Goal: Task Accomplishment & Management: Complete application form

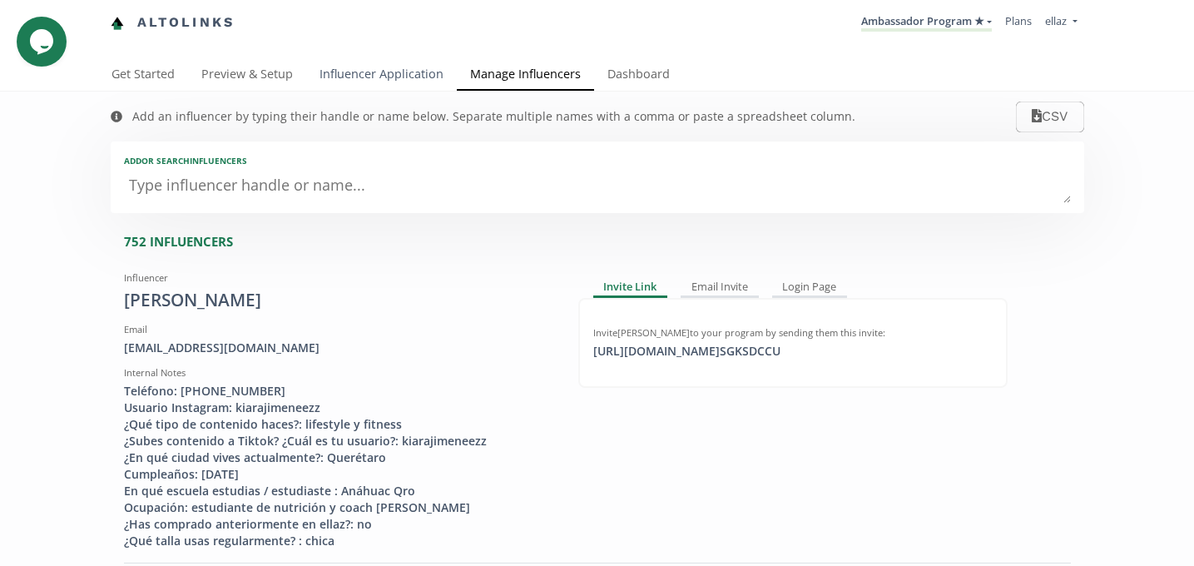
click at [340, 73] on link "Influencer Application" at bounding box center [381, 75] width 151 height 33
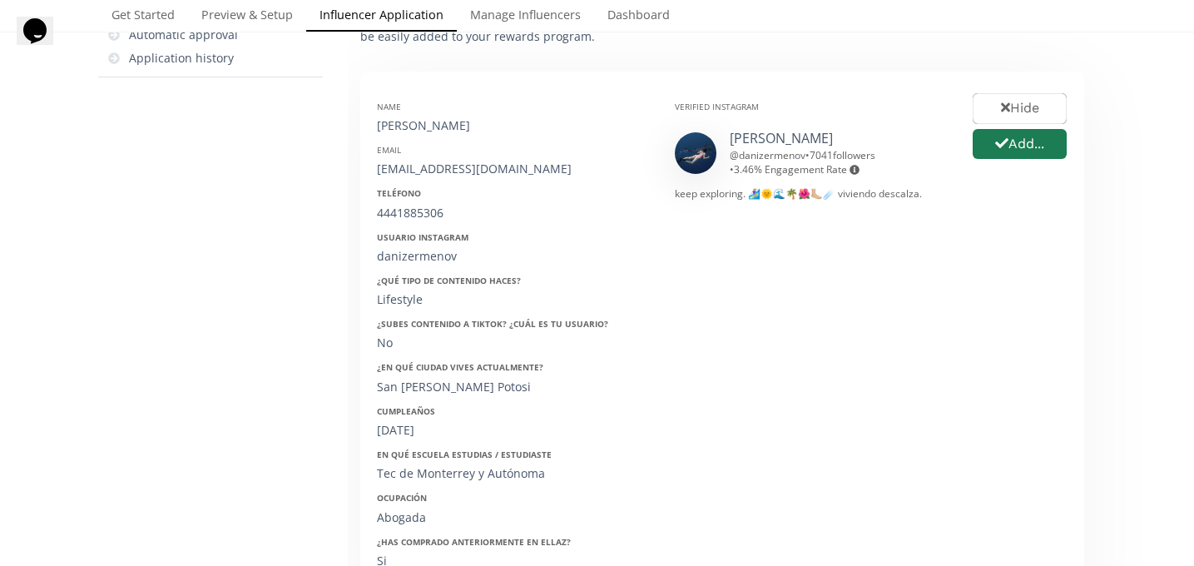
scroll to position [70, 0]
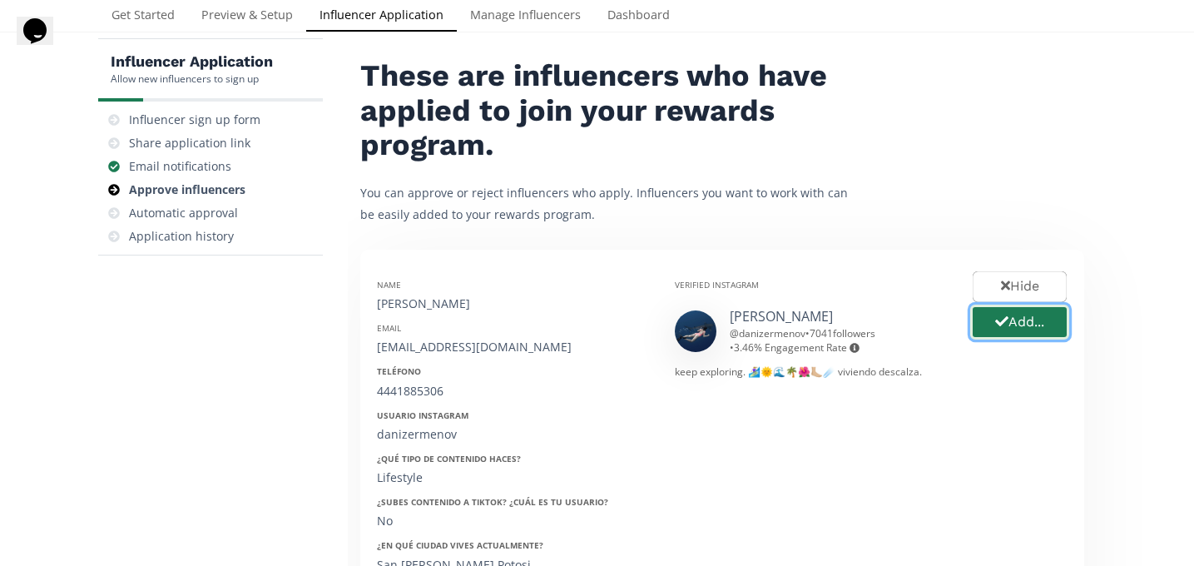
click at [984, 322] on button "Add..." at bounding box center [1020, 323] width 99 height 36
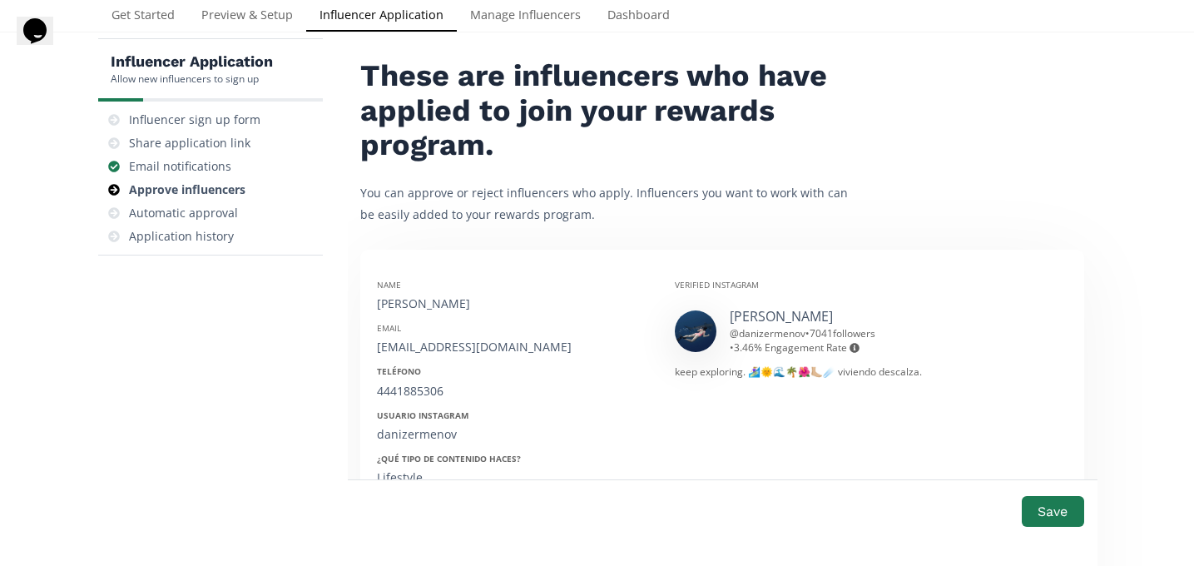
click at [419, 310] on div "Daniela Zermeño" at bounding box center [513, 303] width 273 height 17
copy div "Daniela Zermeño"
click at [432, 350] on div "dany.zerv@gmail.com" at bounding box center [513, 347] width 273 height 17
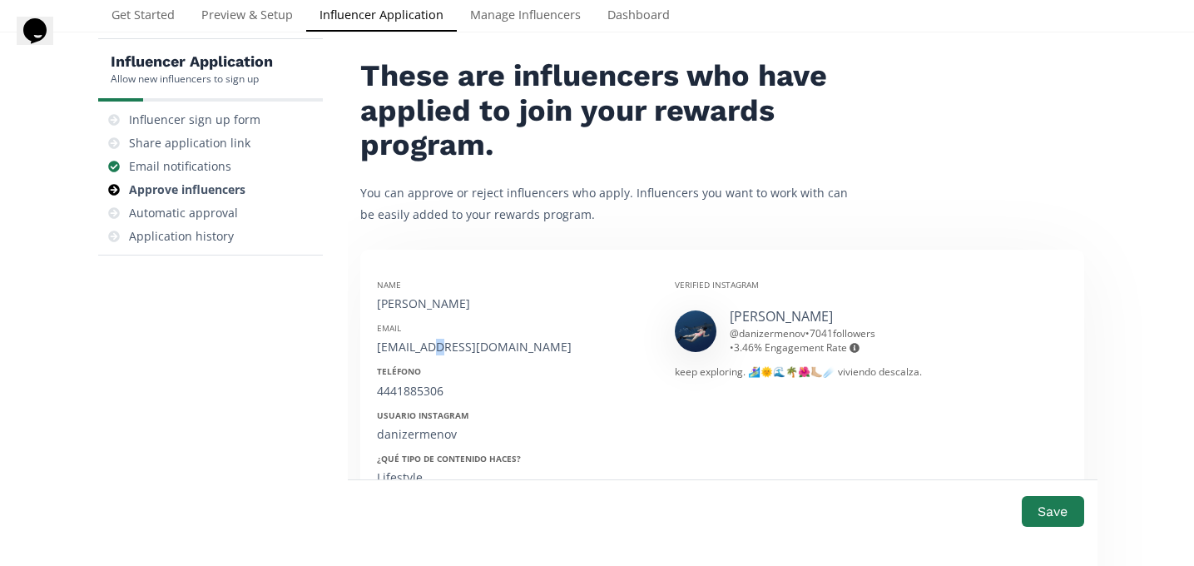
click at [432, 350] on div "dany.zerv@gmail.com" at bounding box center [513, 347] width 273 height 17
copy div "dany.zerv@gmail.com"
click at [402, 396] on div "4441885306" at bounding box center [513, 391] width 273 height 17
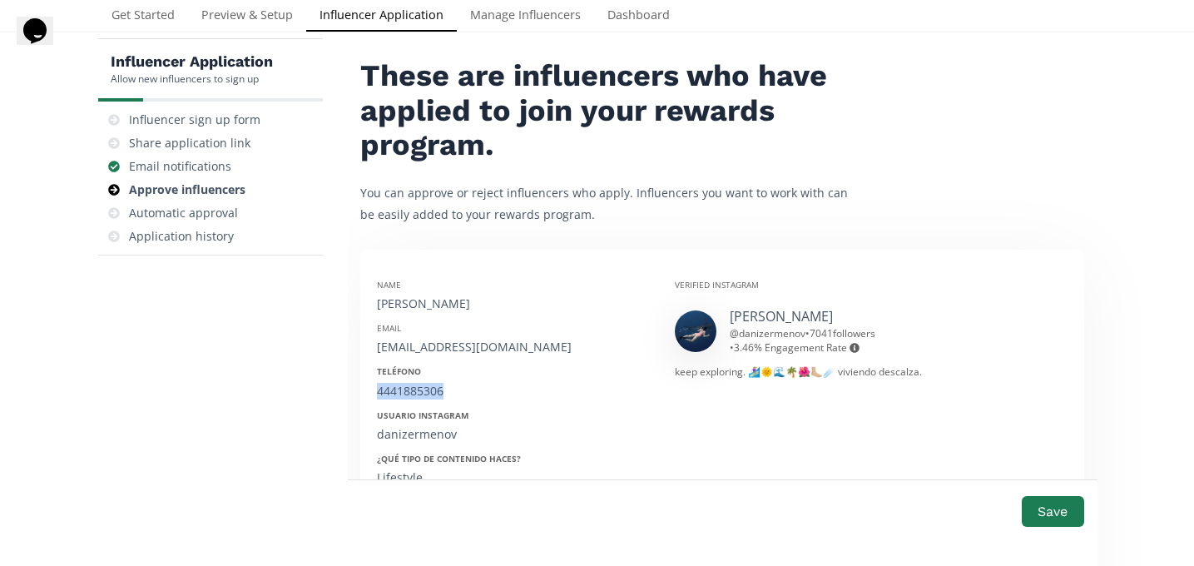
copy div "4441885306"
click at [428, 430] on div "danizermenov" at bounding box center [513, 434] width 273 height 17
copy div "danizermenov"
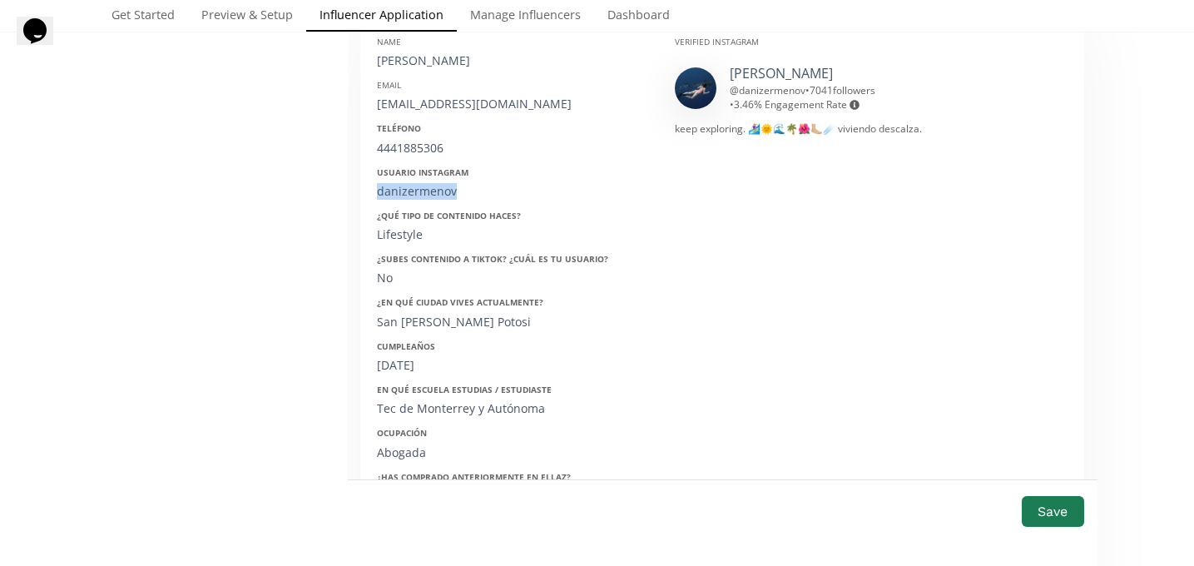
scroll to position [315, 0]
click at [396, 357] on div "21/09/2000" at bounding box center [513, 363] width 273 height 17
copy div "21/09/2000"
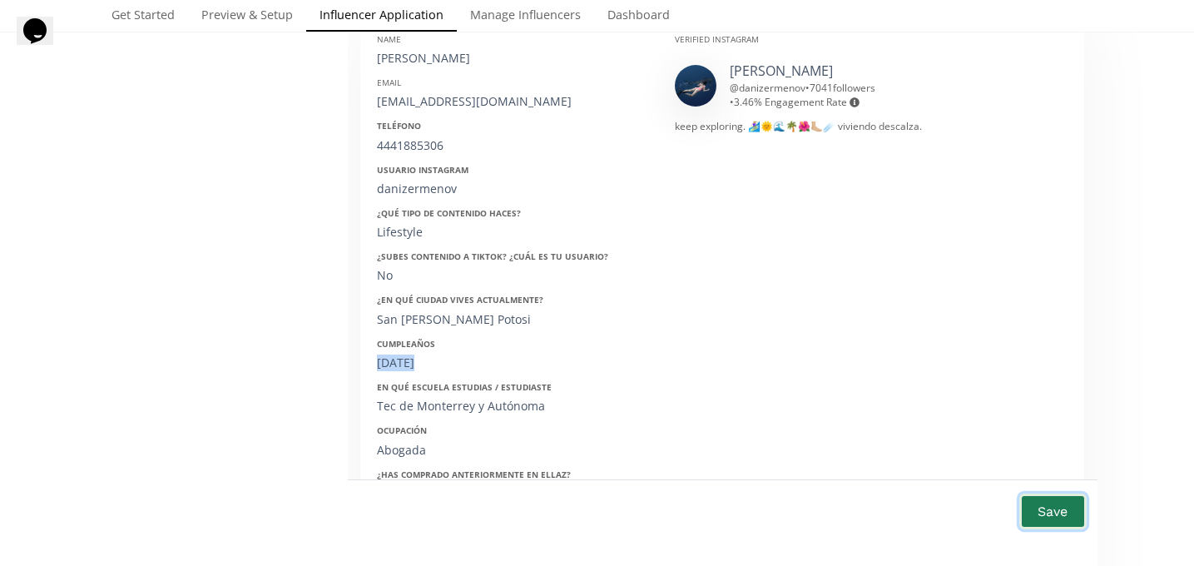
click at [1056, 514] on button "Save" at bounding box center [1053, 512] width 67 height 36
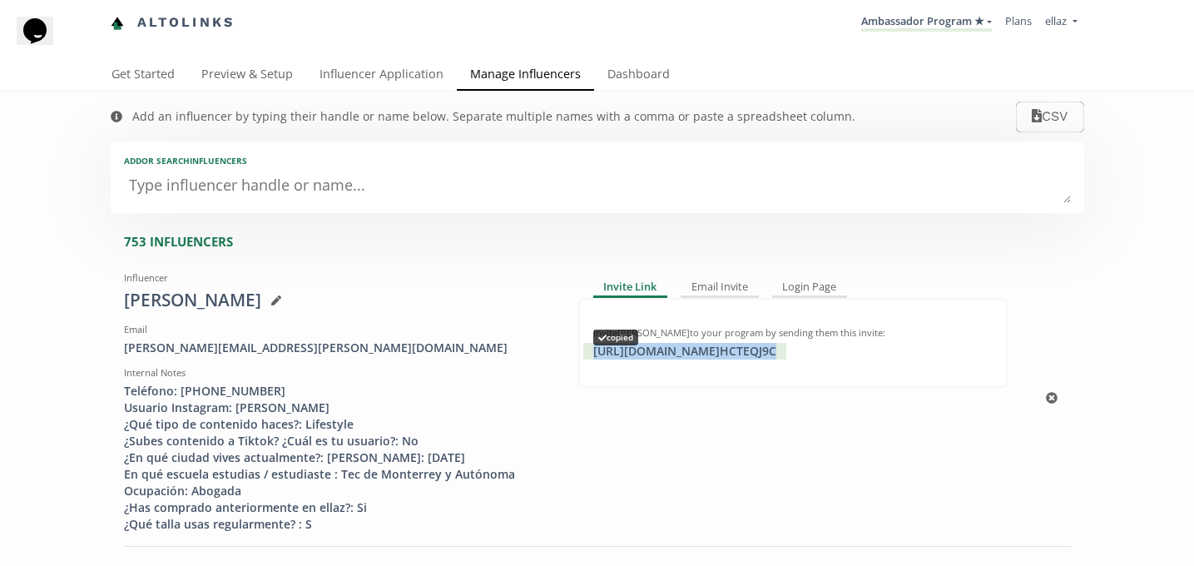
click at [724, 355] on div "https://app.altolinks.com/invite/ HCTEQJ9C copied" at bounding box center [684, 351] width 203 height 17
click at [406, 80] on link "Influencer Application" at bounding box center [381, 75] width 151 height 33
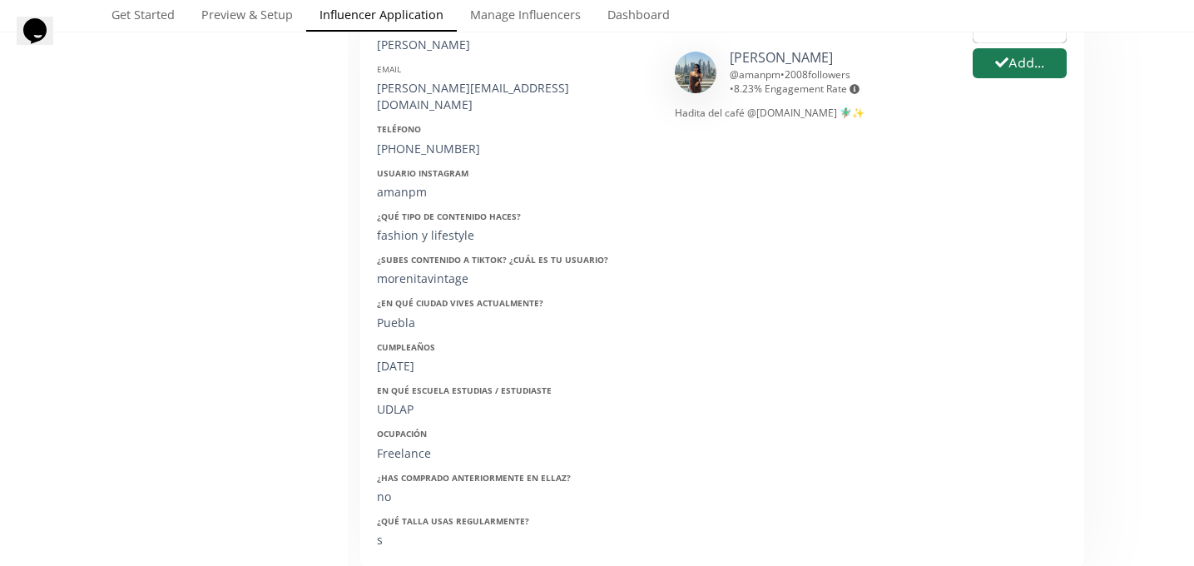
scroll to position [168, 0]
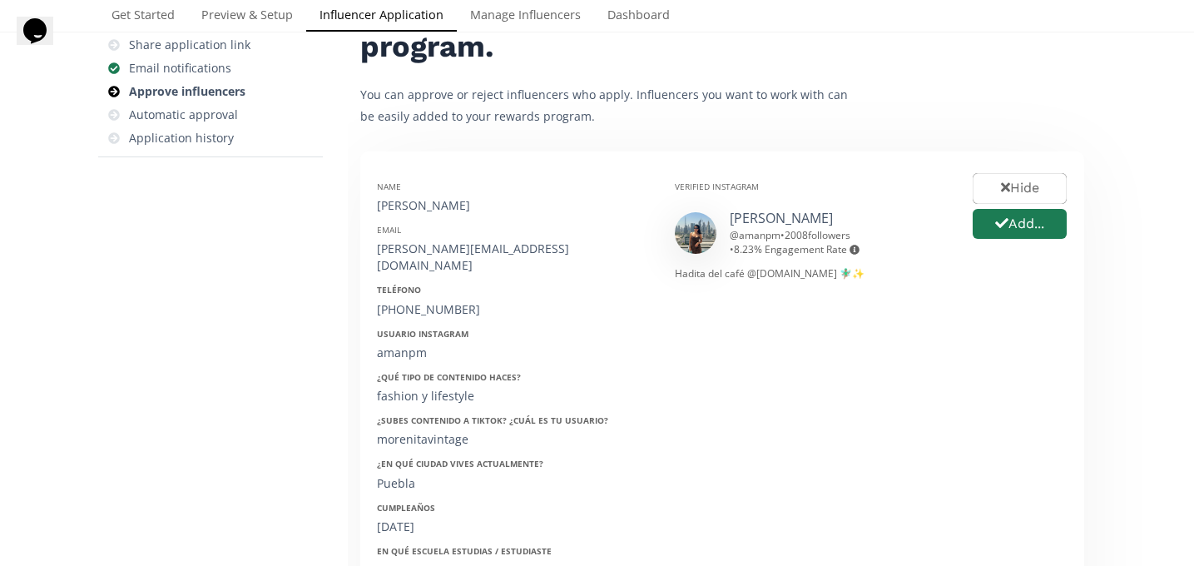
click at [1008, 242] on div "Hide Add..." at bounding box center [1020, 440] width 119 height 544
click at [1008, 232] on button "Add..." at bounding box center [1020, 224] width 99 height 36
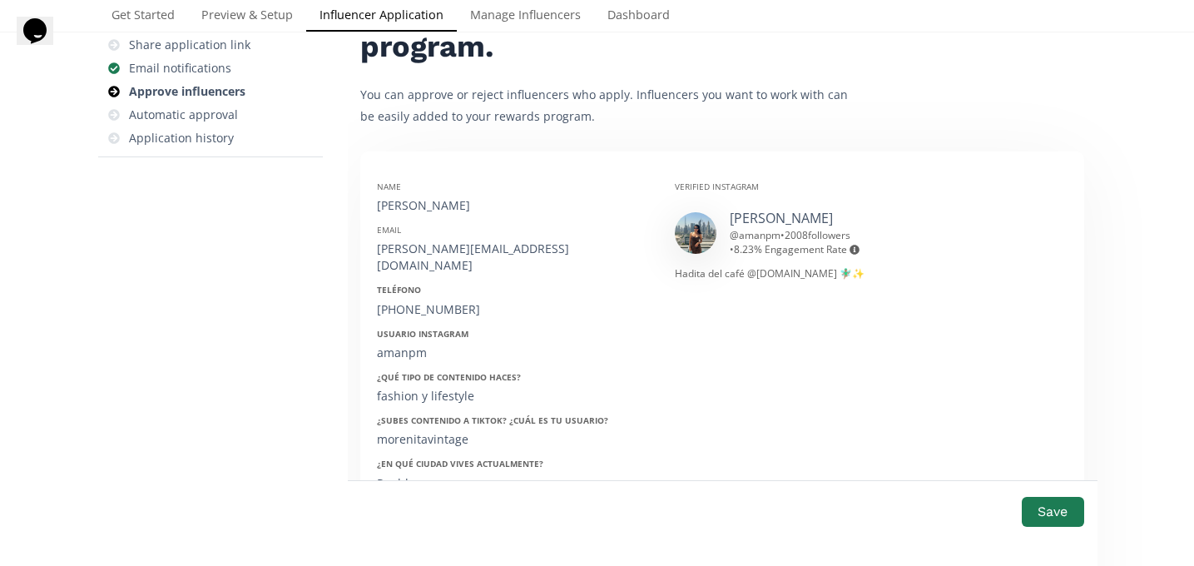
click at [401, 211] on div "Amanda Pimentel" at bounding box center [513, 205] width 273 height 17
copy div "Amanda Pimentel"
click at [454, 237] on div "Email amanda.pimda@gmail.com" at bounding box center [513, 249] width 273 height 50
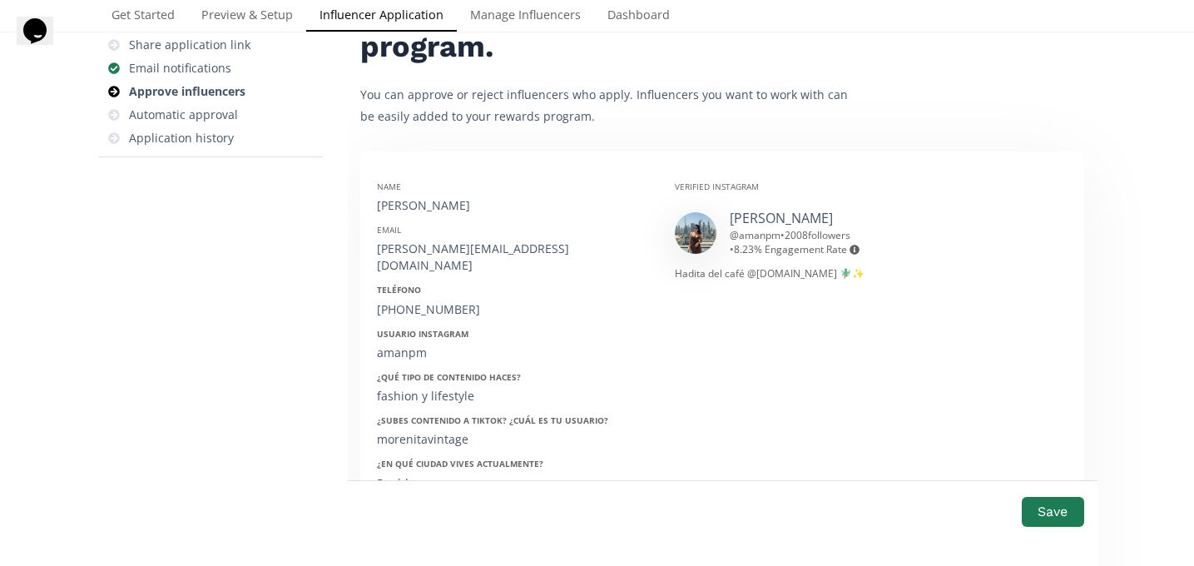
click at [456, 248] on div "amanda.pimda@gmail.com" at bounding box center [513, 257] width 273 height 33
copy div "amanda.pimda@gmail.com"
drag, startPoint x: 383, startPoint y: 290, endPoint x: 478, endPoint y: 290, distance: 94.9
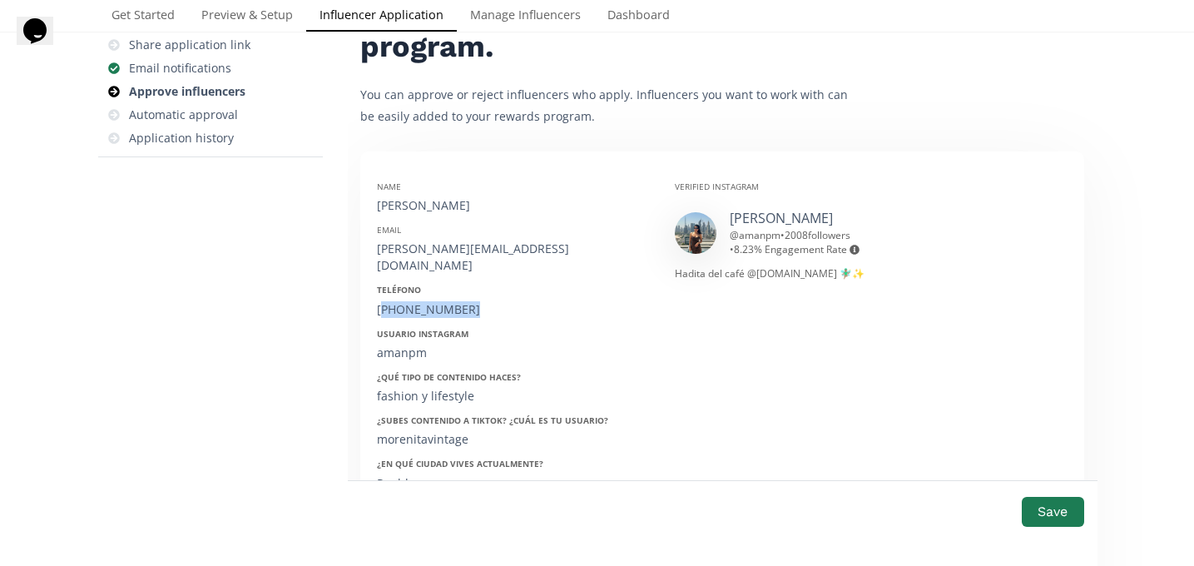
click at [478, 301] on div "+52 9511480041" at bounding box center [513, 309] width 273 height 17
copy div "52 9511480041"
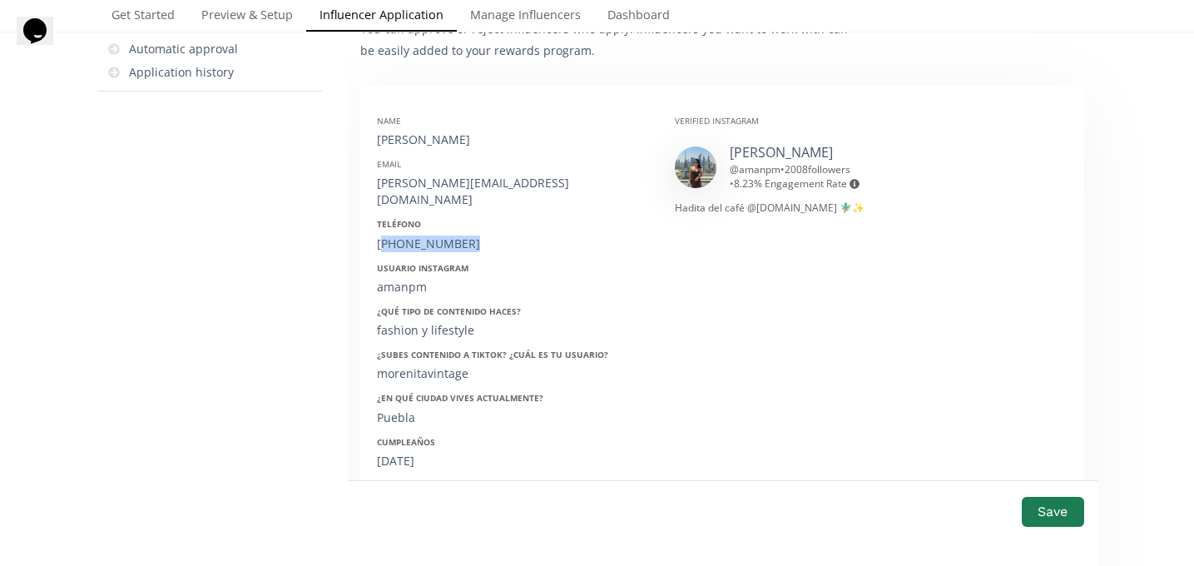
scroll to position [265, 0]
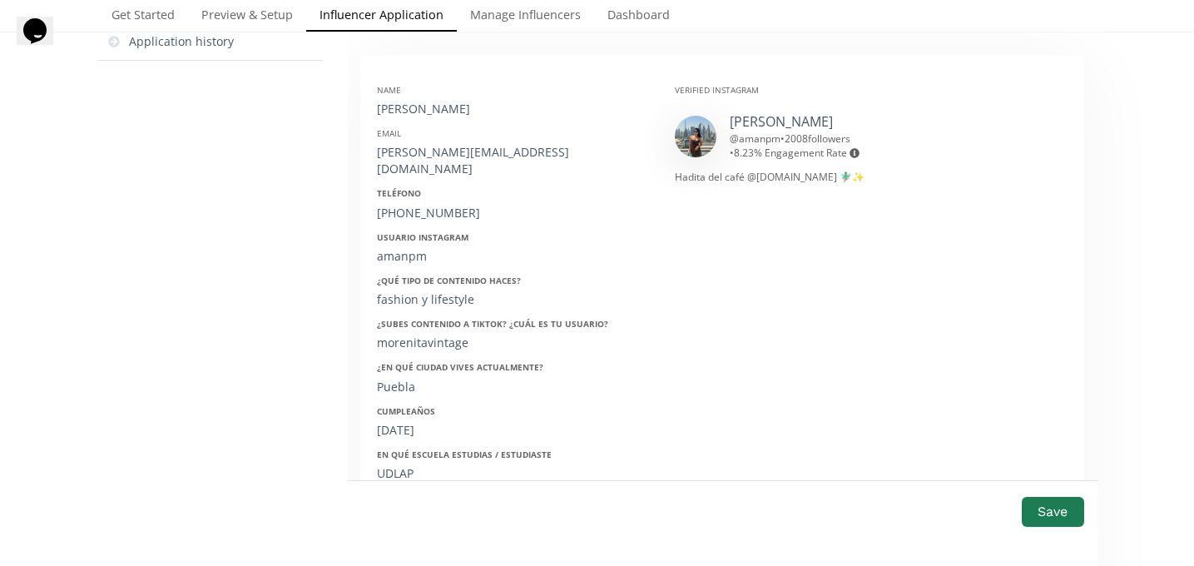
click at [407, 422] on div "21/09/1999" at bounding box center [513, 430] width 273 height 17
click at [401, 422] on div "21/09/1999" at bounding box center [513, 430] width 273 height 17
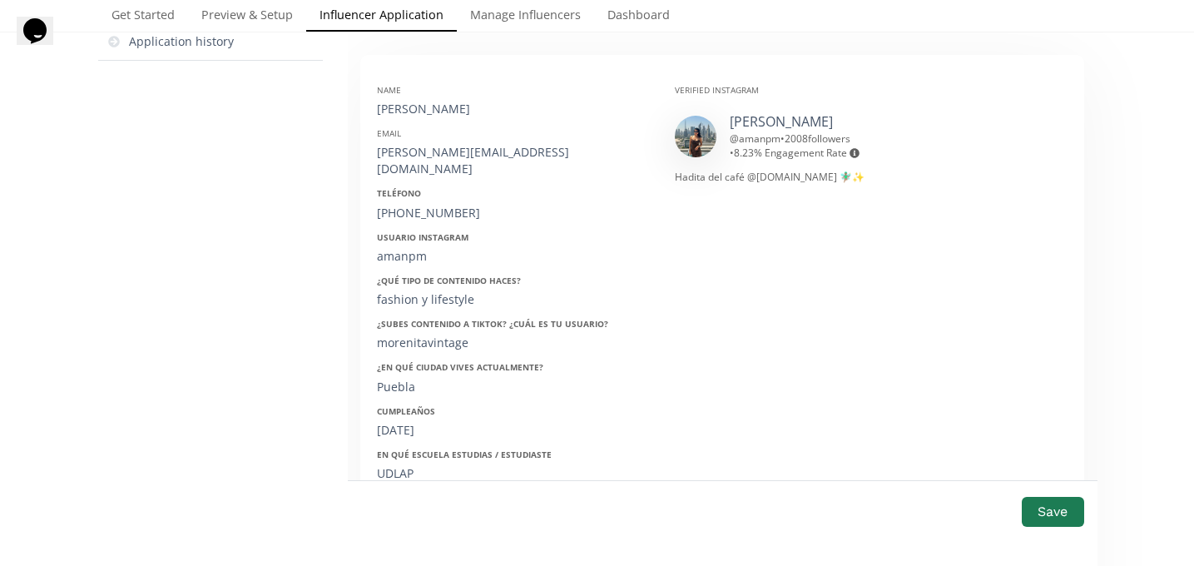
click at [402, 248] on div "amanpm" at bounding box center [513, 256] width 273 height 17
copy div "amanpm"
click at [406, 422] on div "21/09/1999" at bounding box center [513, 430] width 273 height 17
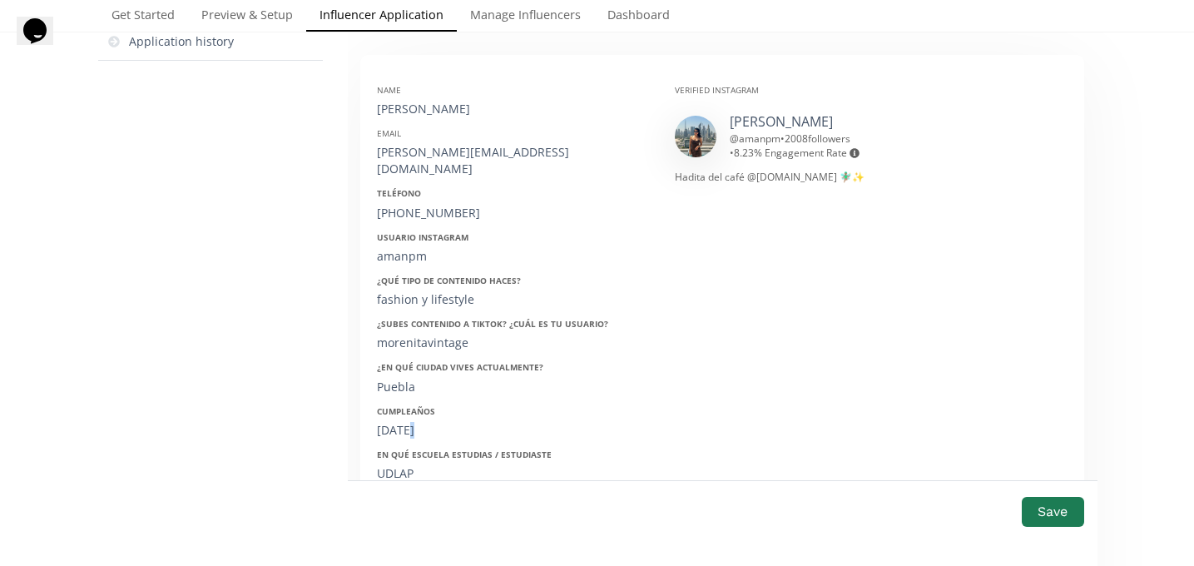
copy div "/"
click at [406, 422] on div "21/09/1999" at bounding box center [513, 430] width 273 height 17
copy div "21/09/1999"
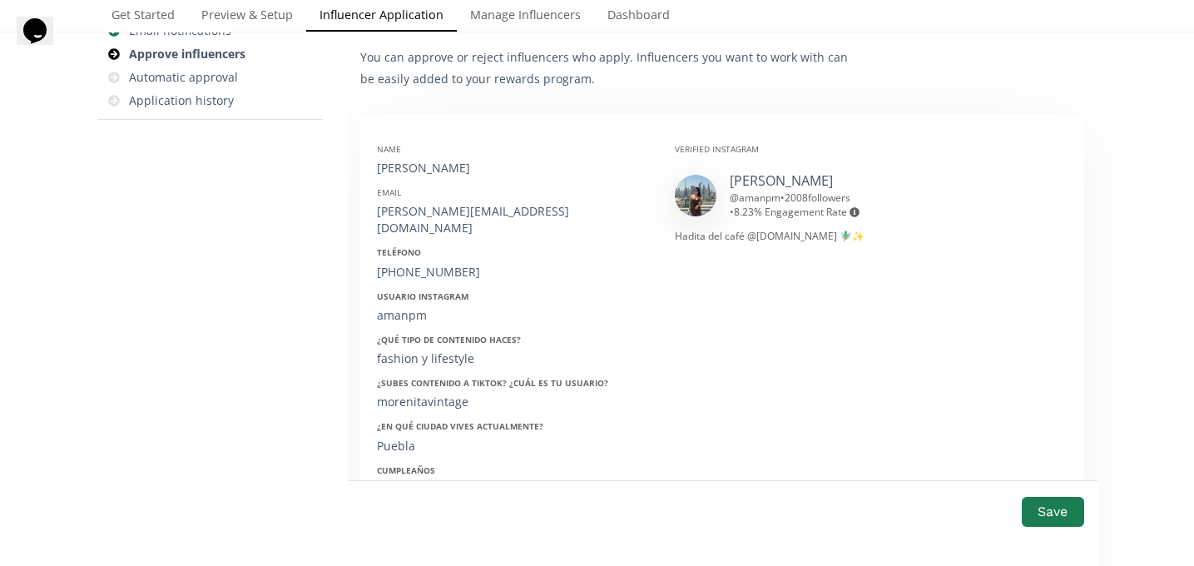
scroll to position [286, 0]
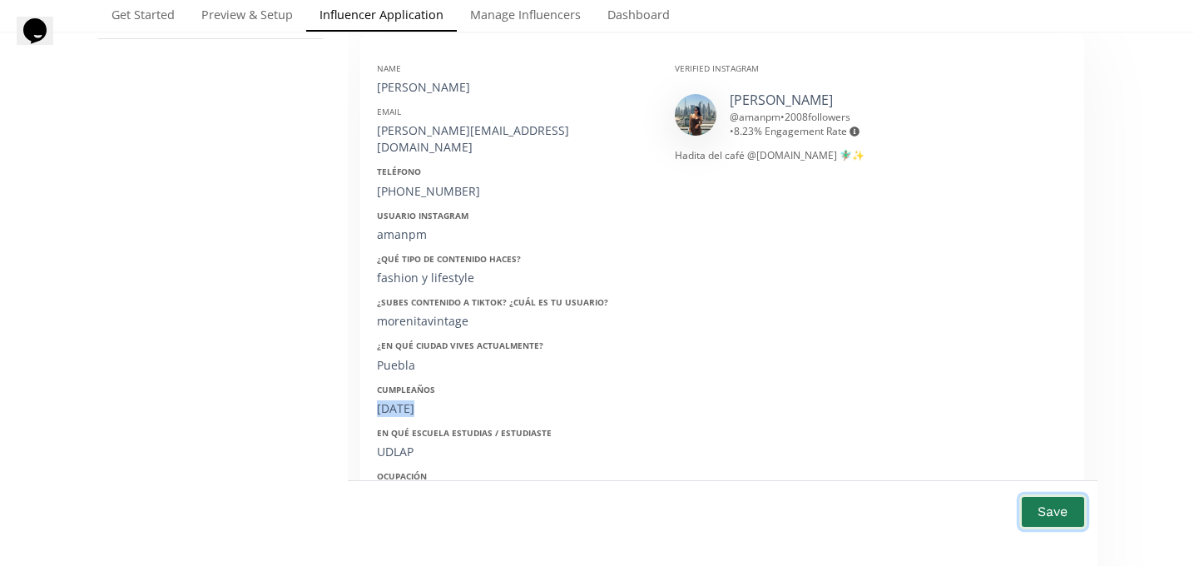
click at [1046, 514] on button "Save" at bounding box center [1053, 512] width 67 height 36
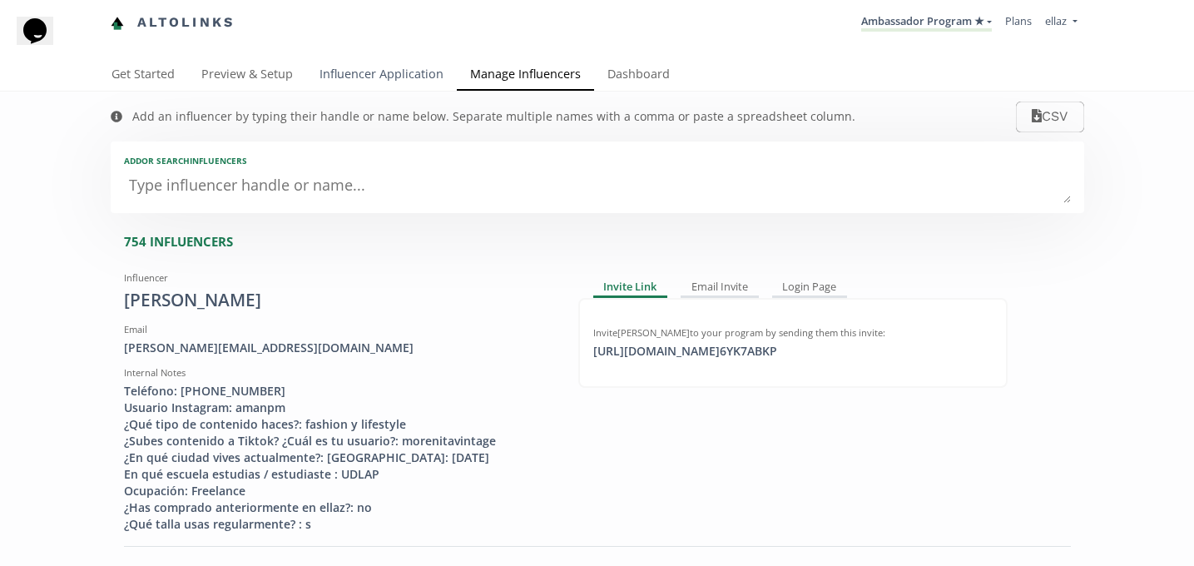
click at [375, 84] on link "Influencer Application" at bounding box center [381, 75] width 151 height 33
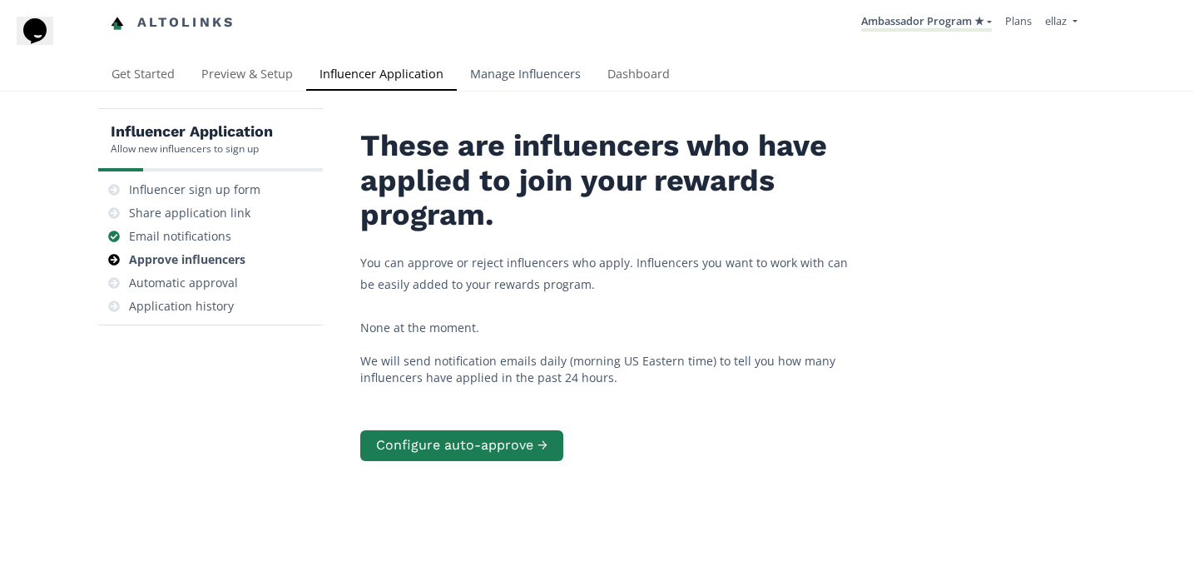
click at [506, 84] on link "Manage Influencers" at bounding box center [525, 75] width 137 height 33
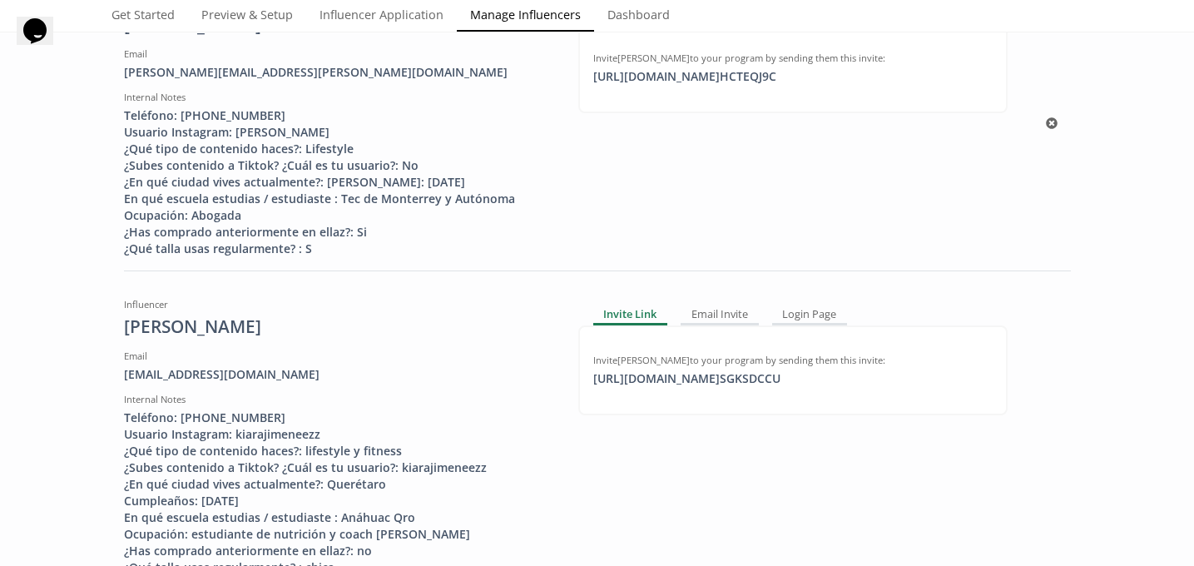
scroll to position [655, 0]
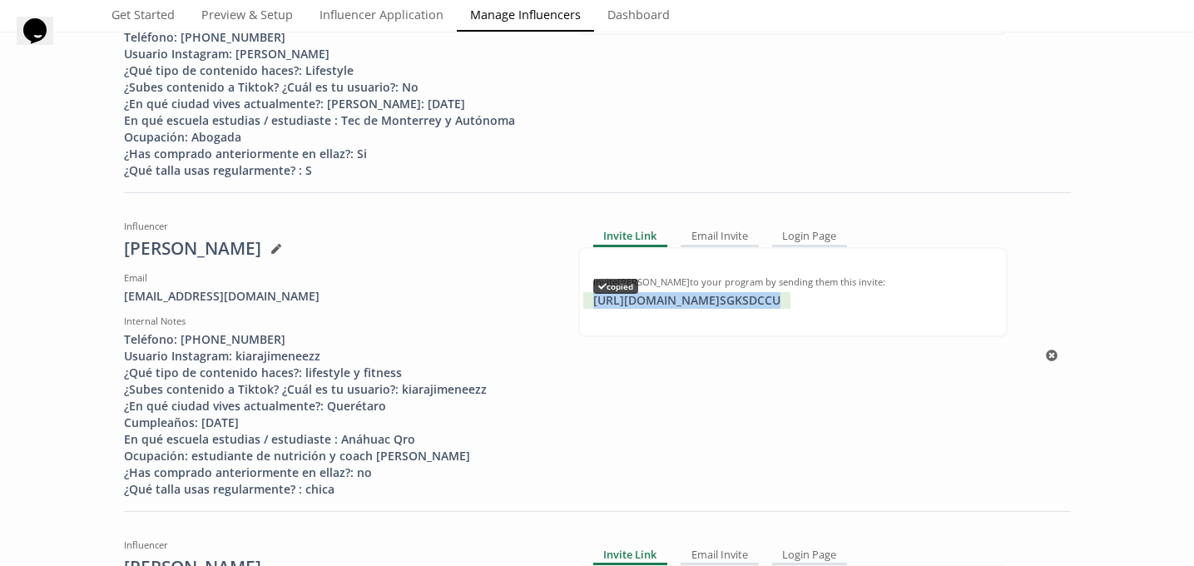
click at [697, 309] on div "https://app.altolinks.com/invite/ SGKSDCCU copied" at bounding box center [686, 300] width 207 height 17
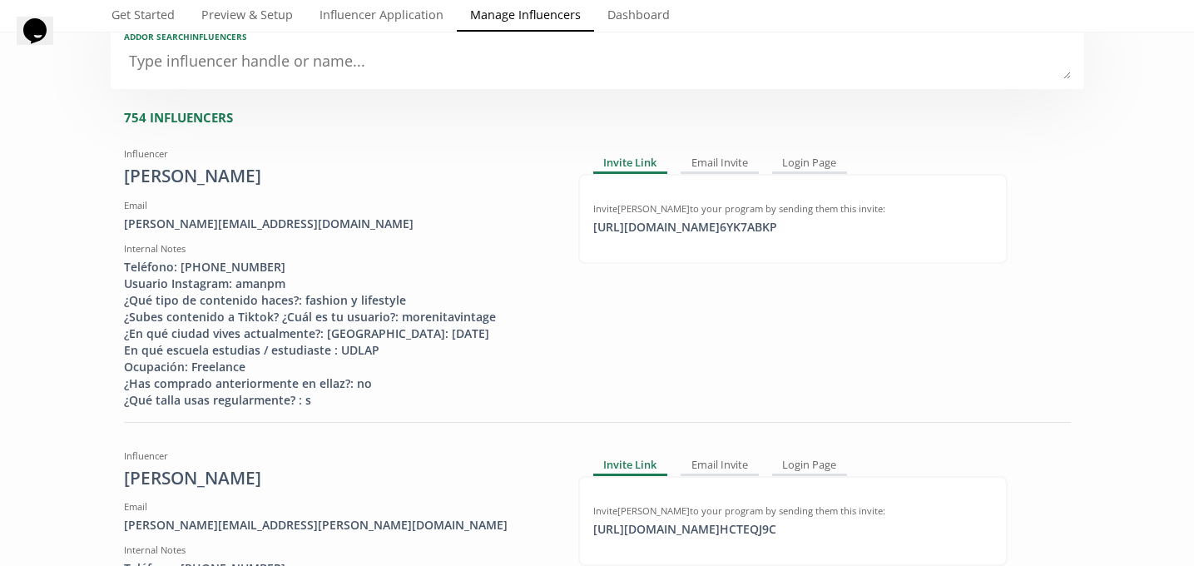
scroll to position [0, 0]
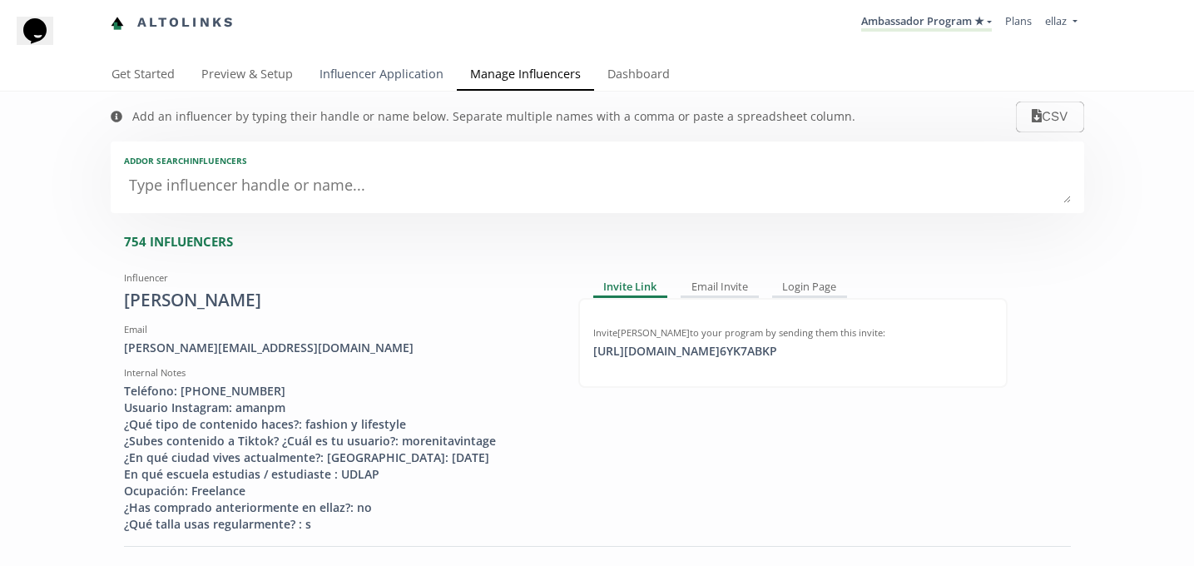
click at [361, 74] on link "Influencer Application" at bounding box center [381, 75] width 151 height 33
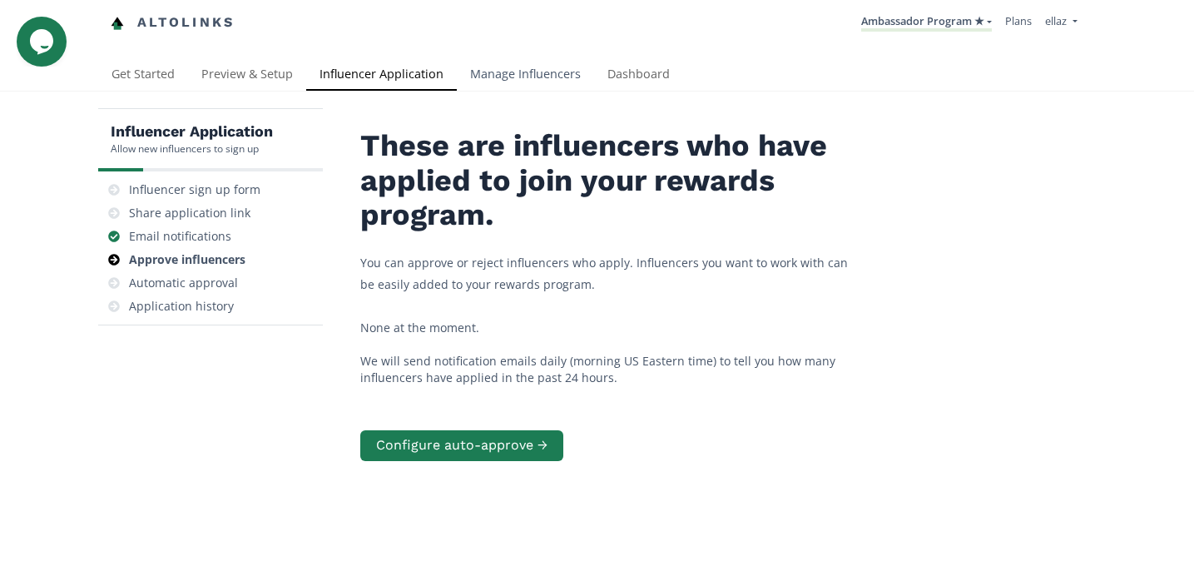
click at [500, 69] on link "Manage Influencers" at bounding box center [525, 75] width 137 height 33
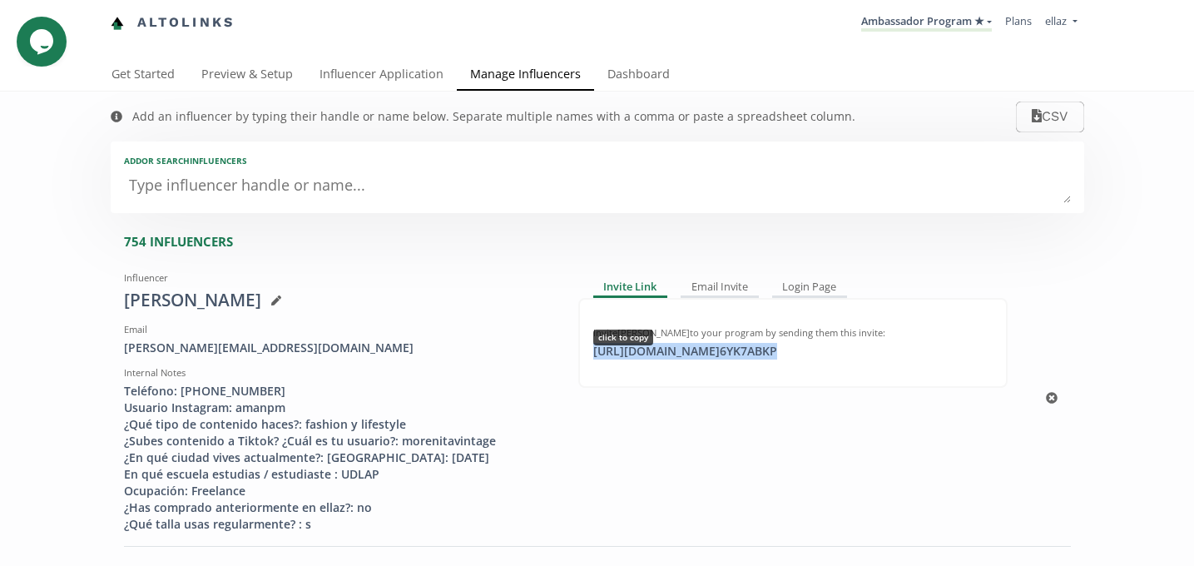
click at [716, 357] on div "https://app.altolinks.com/invite/ 6YK7ABKP click to copy" at bounding box center [685, 351] width 204 height 17
click at [402, 78] on link "Influencer Application" at bounding box center [381, 75] width 151 height 33
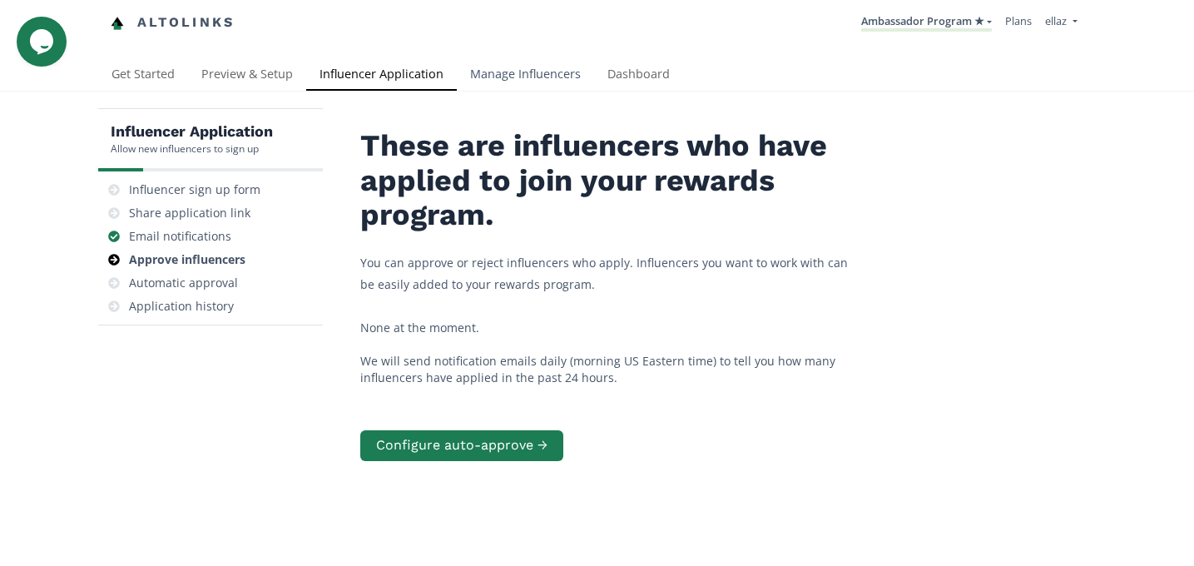
click at [524, 89] on link "Manage Influencers" at bounding box center [525, 75] width 137 height 33
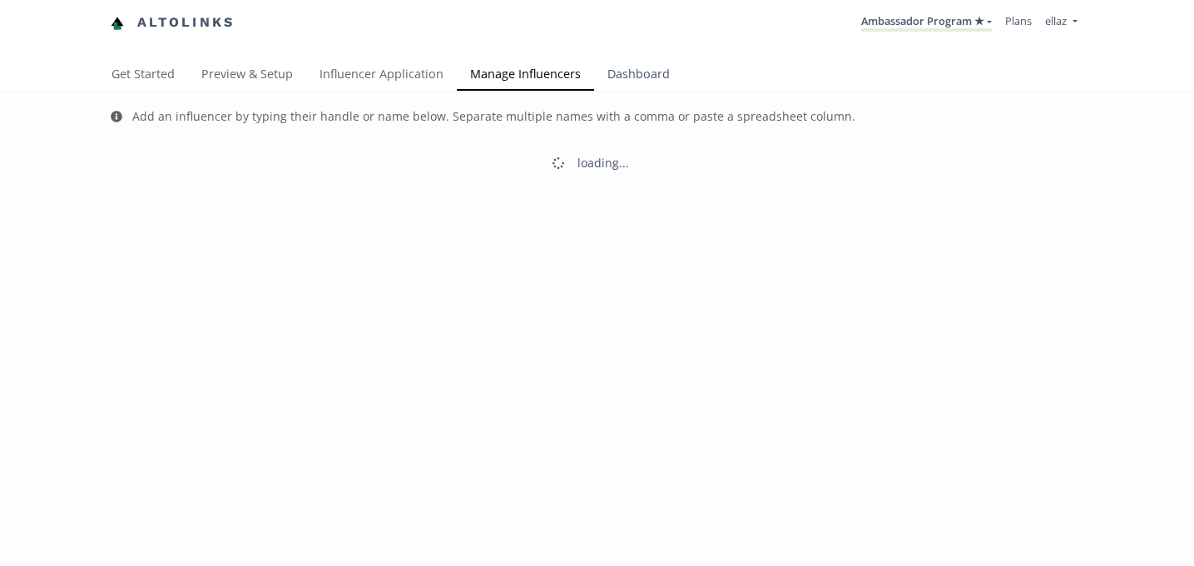
click at [633, 76] on link "Dashboard" at bounding box center [638, 75] width 89 height 33
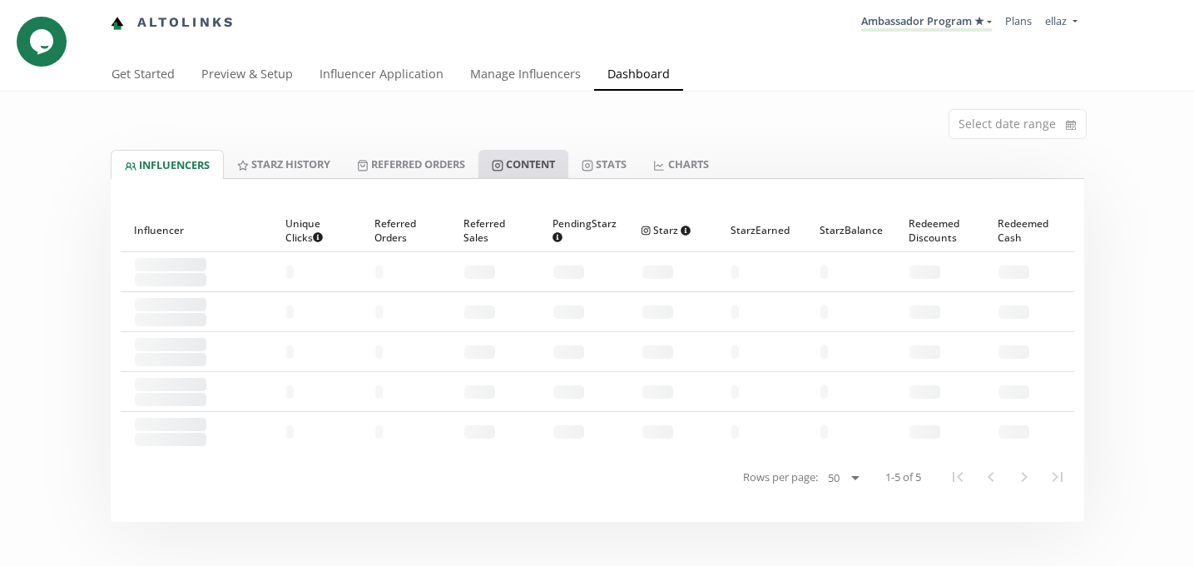
click at [535, 174] on link "Content" at bounding box center [524, 164] width 90 height 28
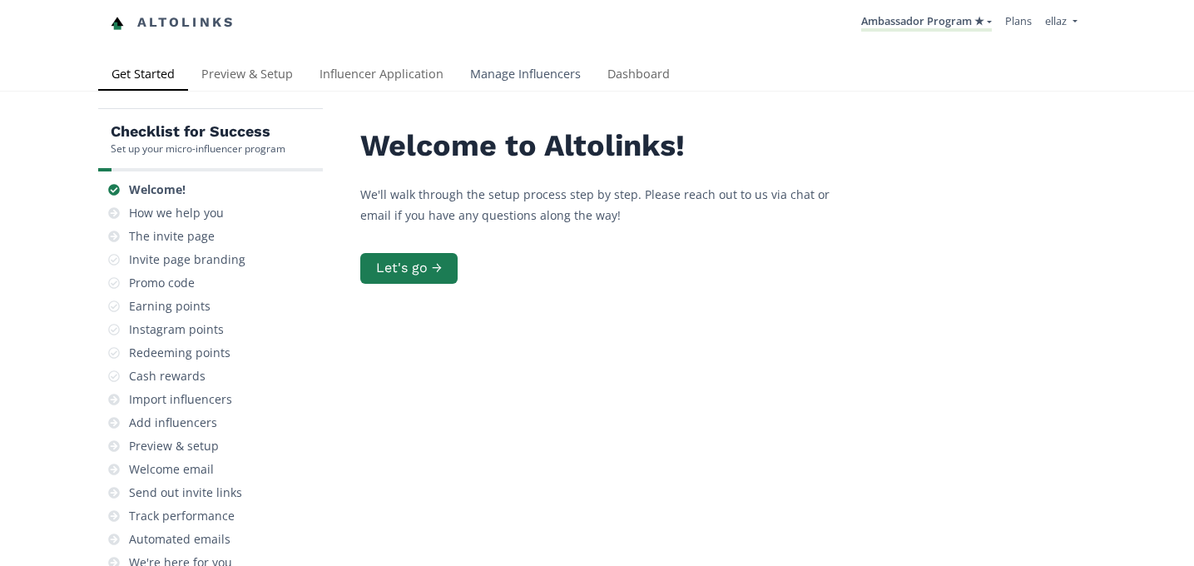
click at [541, 87] on link "Manage Influencers" at bounding box center [525, 75] width 137 height 33
click at [350, 77] on link "Influencer Application" at bounding box center [381, 75] width 151 height 33
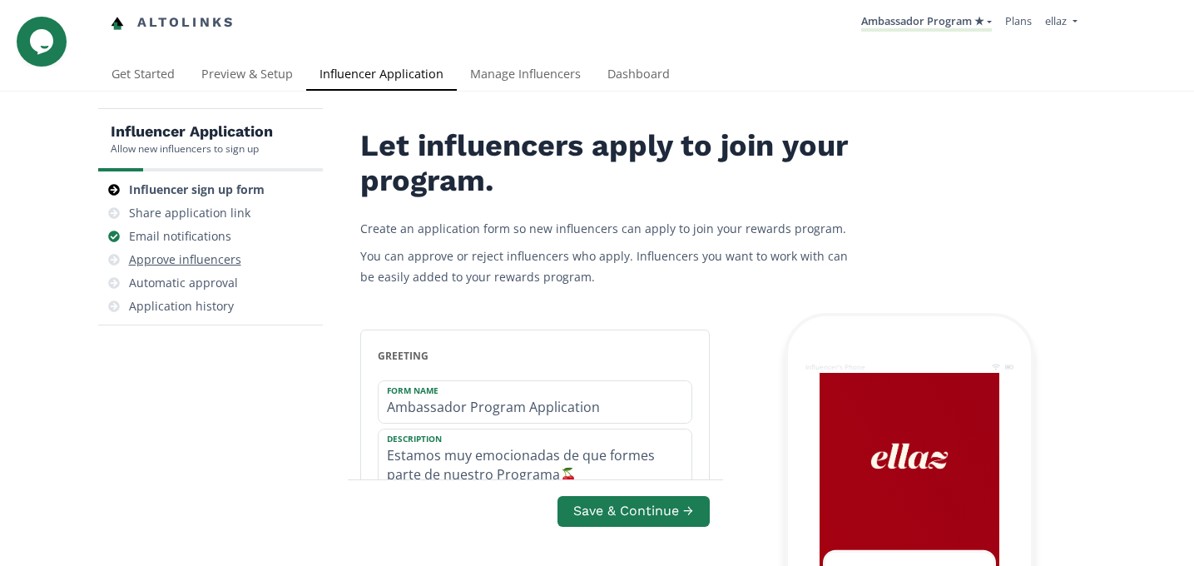
click at [182, 260] on div "Approve influencers" at bounding box center [185, 259] width 112 height 17
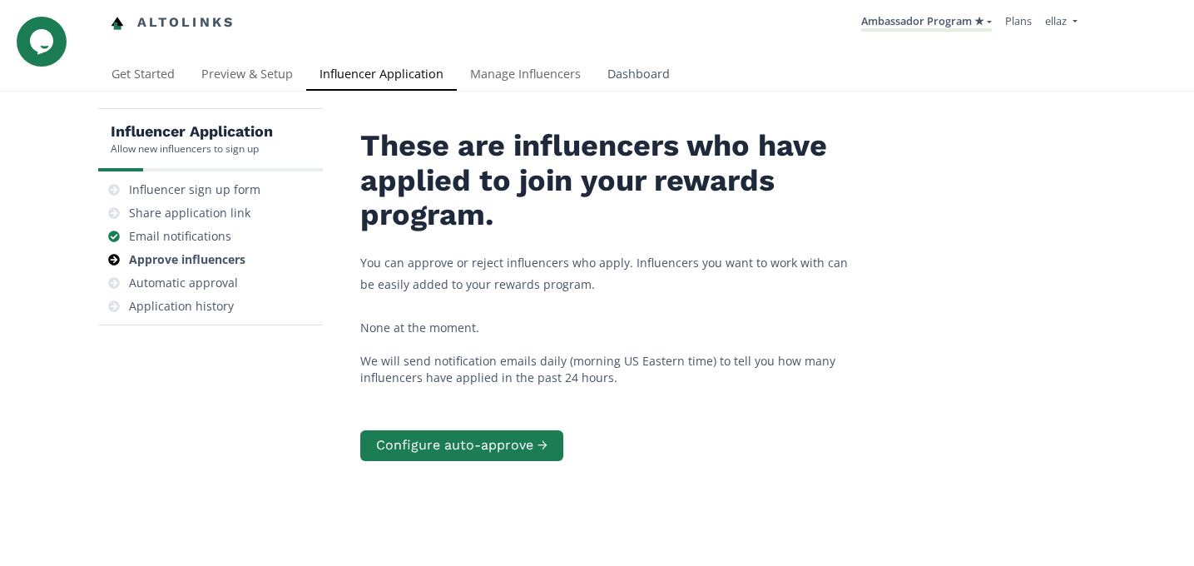
click at [655, 77] on link "Dashboard" at bounding box center [638, 75] width 89 height 33
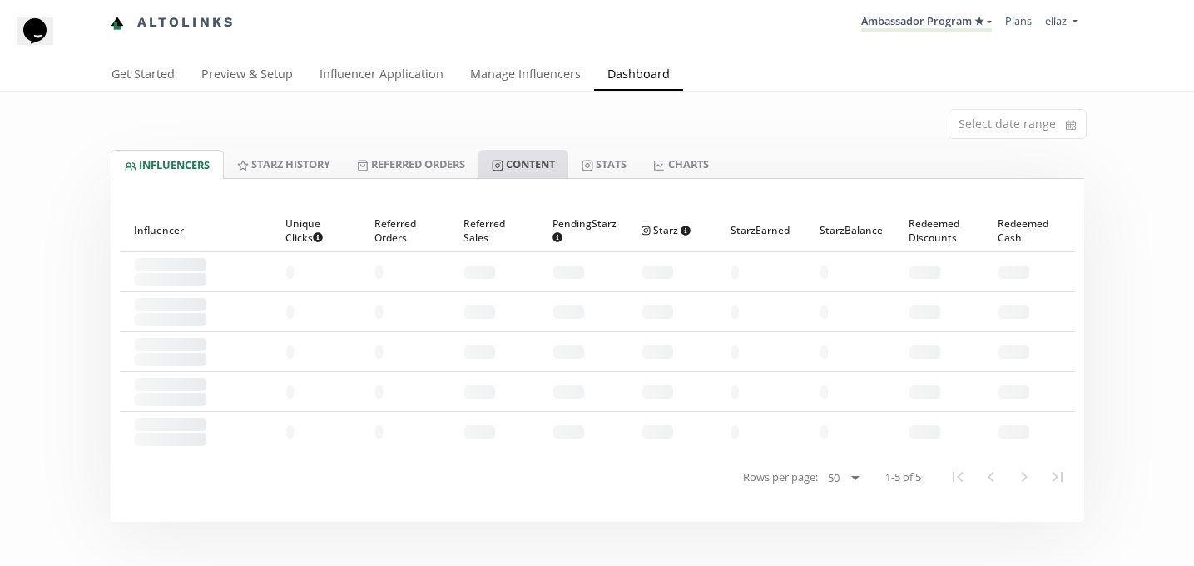
click at [544, 164] on link "Content" at bounding box center [524, 164] width 90 height 28
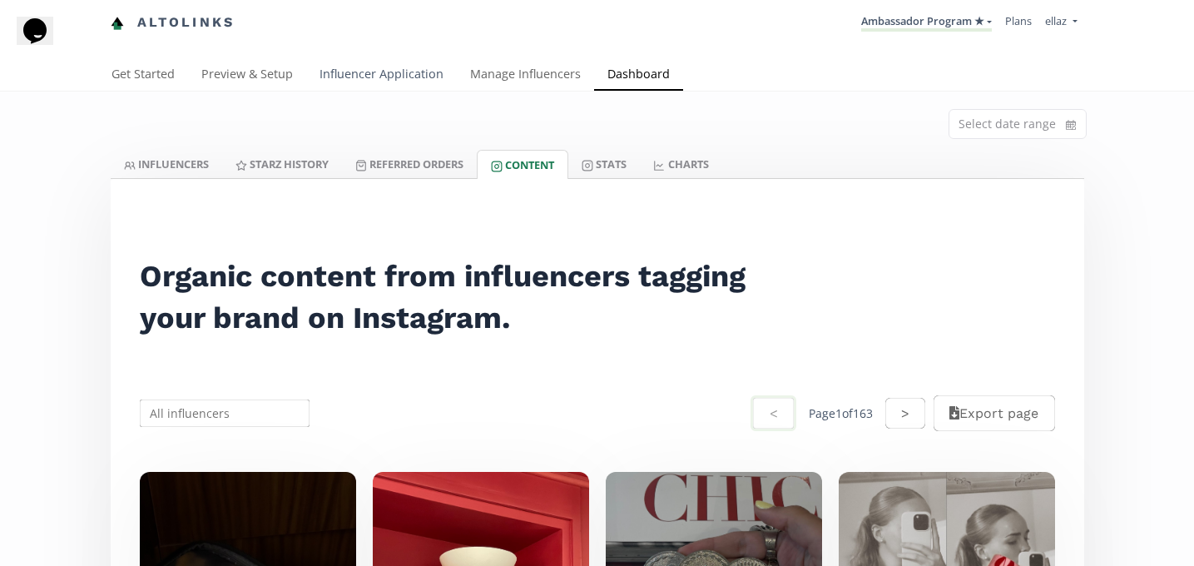
click at [385, 80] on link "Influencer Application" at bounding box center [381, 75] width 151 height 33
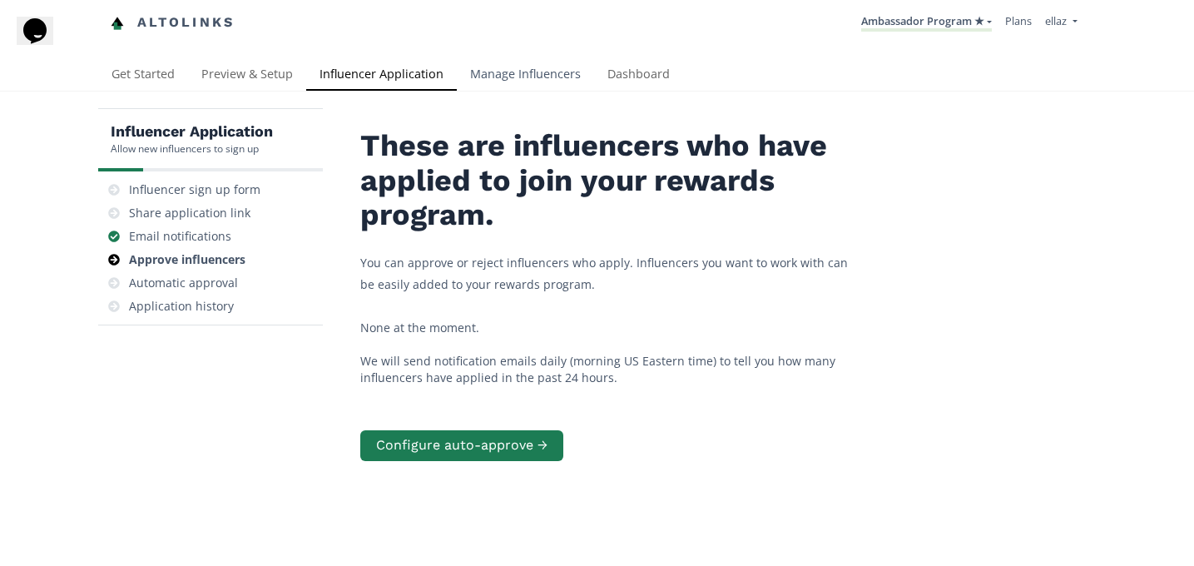
click at [534, 78] on link "Manage Influencers" at bounding box center [525, 75] width 137 height 33
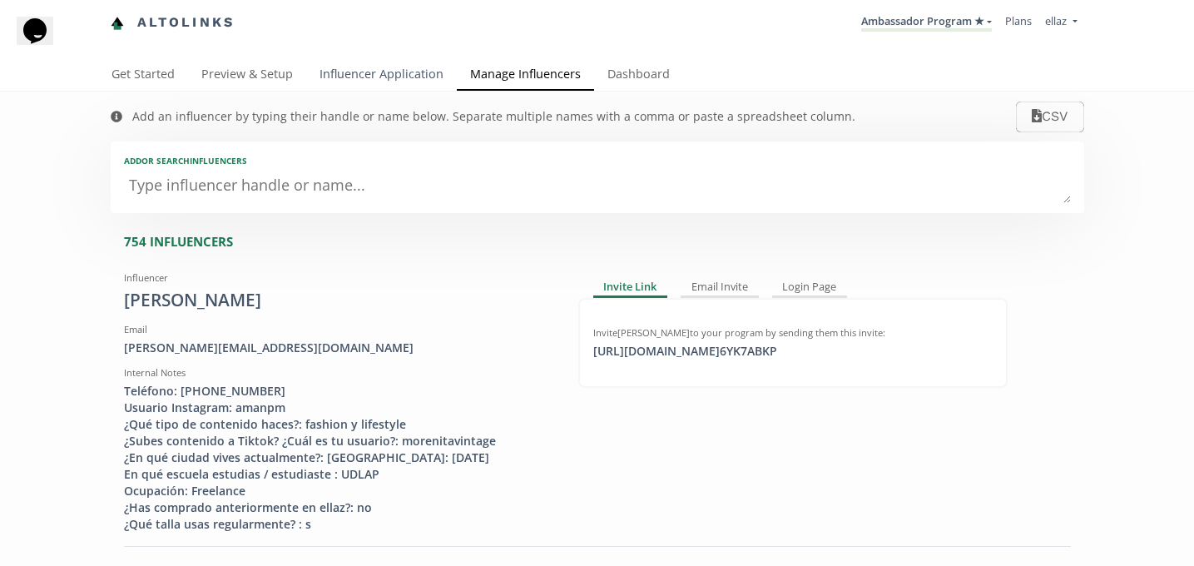
click at [429, 72] on link "Influencer Application" at bounding box center [381, 75] width 151 height 33
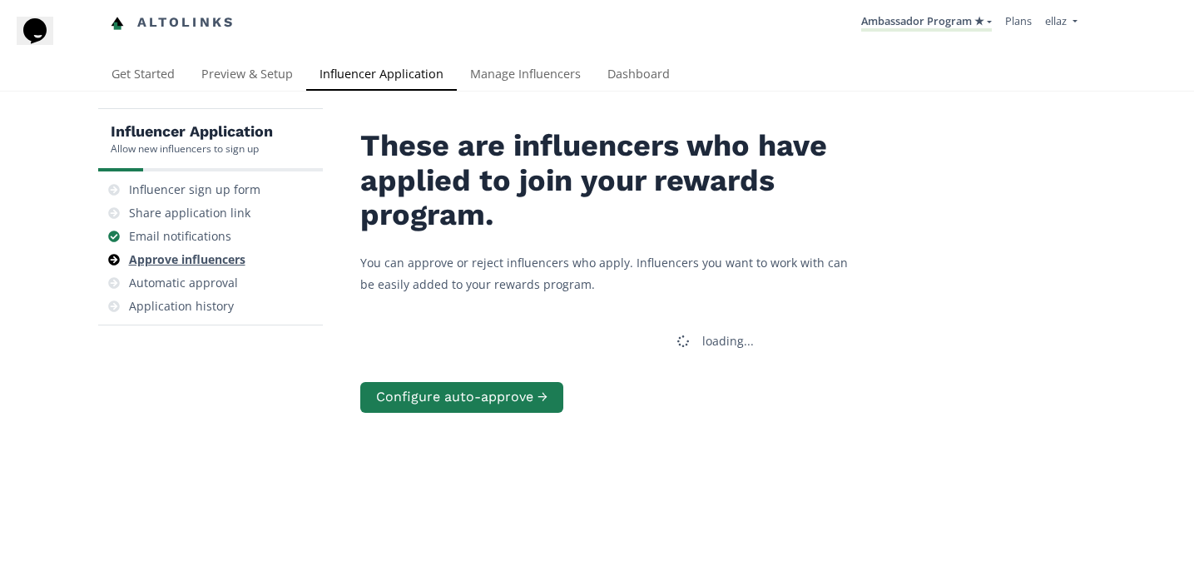
click at [245, 259] on div "Approve influencers" at bounding box center [187, 259] width 117 height 17
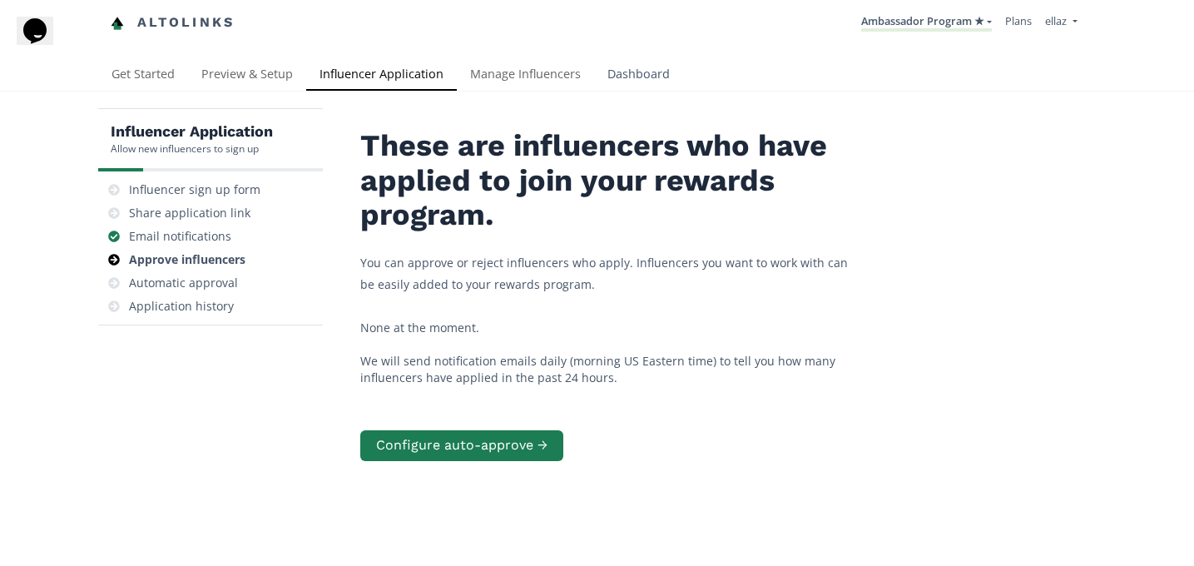
click at [644, 65] on link "Dashboard" at bounding box center [638, 75] width 89 height 33
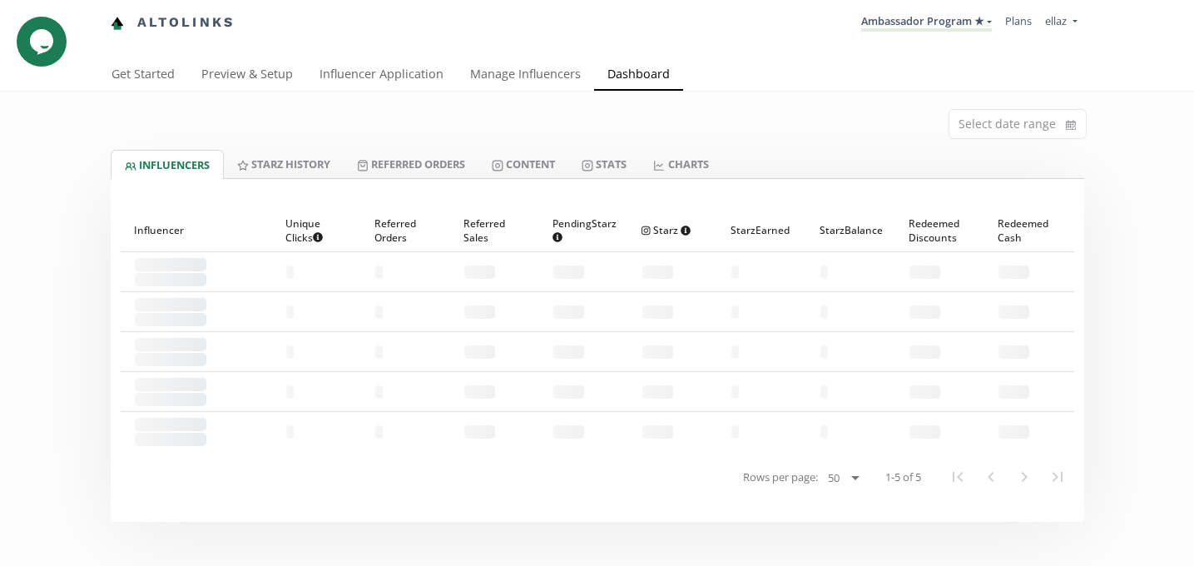
click at [531, 181] on div at bounding box center [598, 189] width 974 height 20
click at [529, 166] on link "Content" at bounding box center [524, 164] width 90 height 28
